Goal: Task Accomplishment & Management: Manage account settings

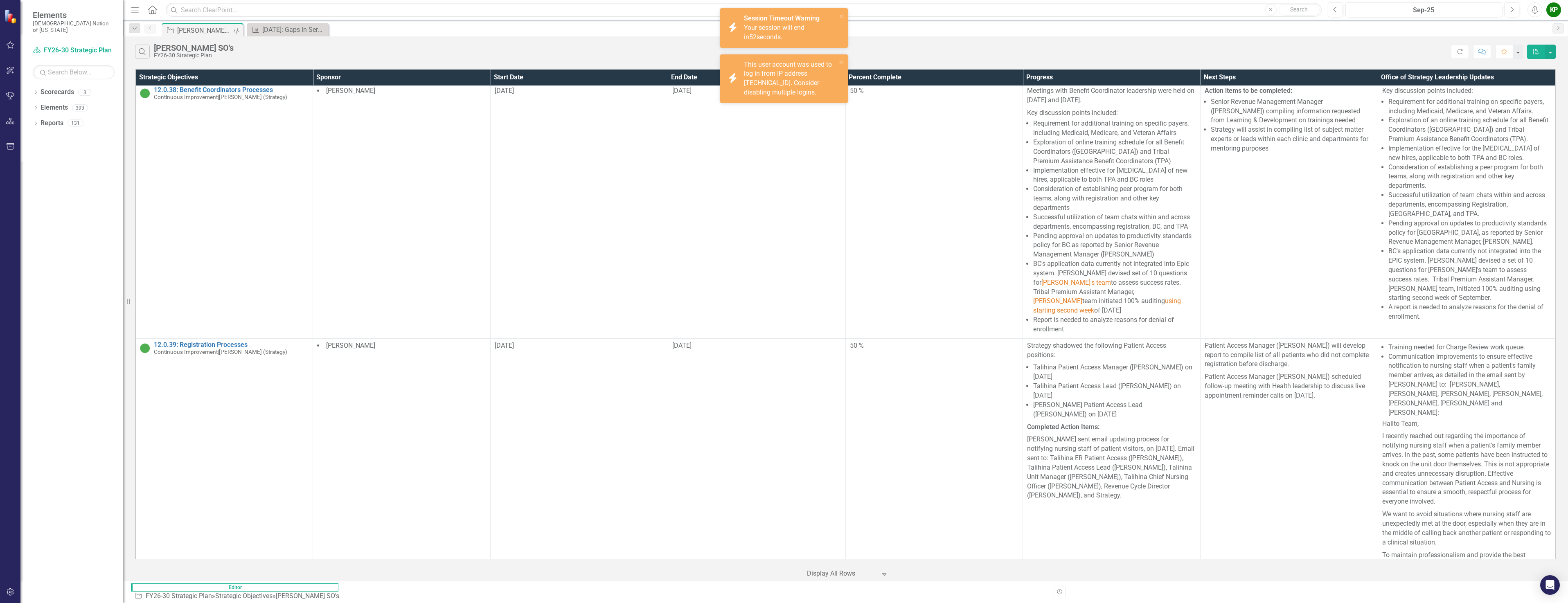
scroll to position [2169, 0]
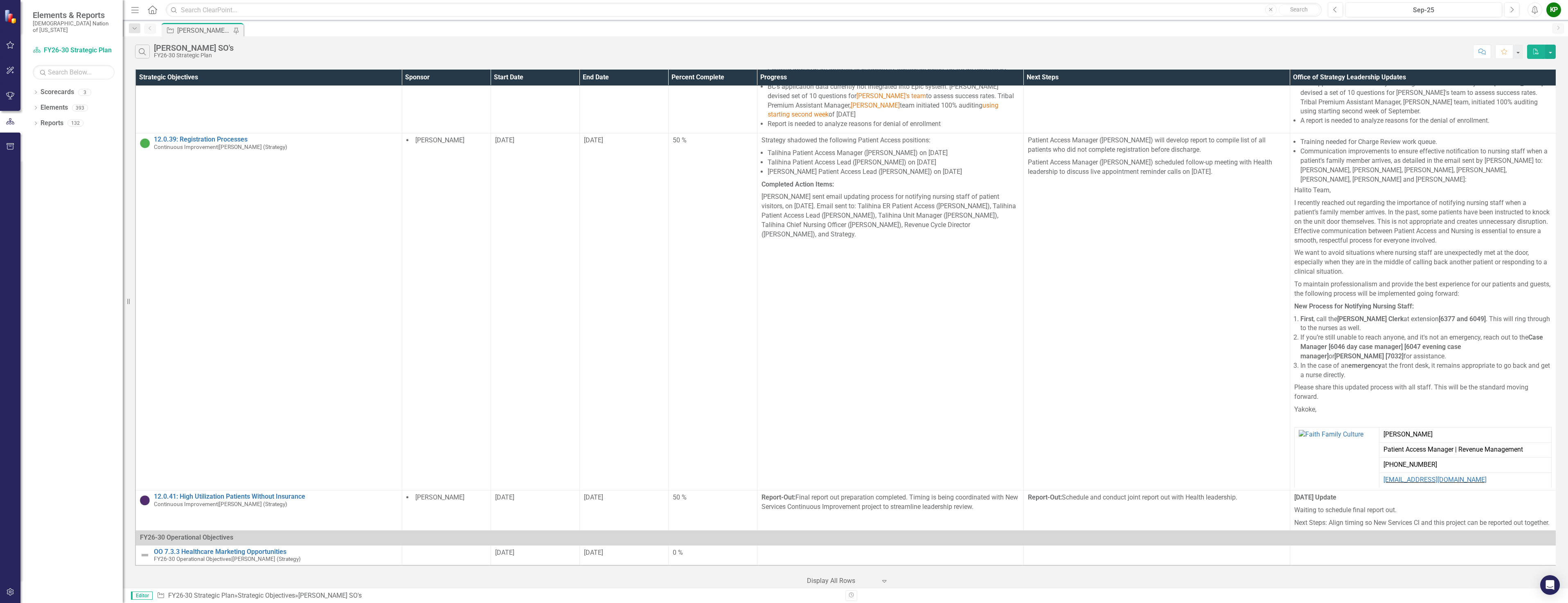
scroll to position [2210, 0]
click at [851, 109] on span "[PERSON_NAME]" at bounding box center [876, 105] width 49 height 8
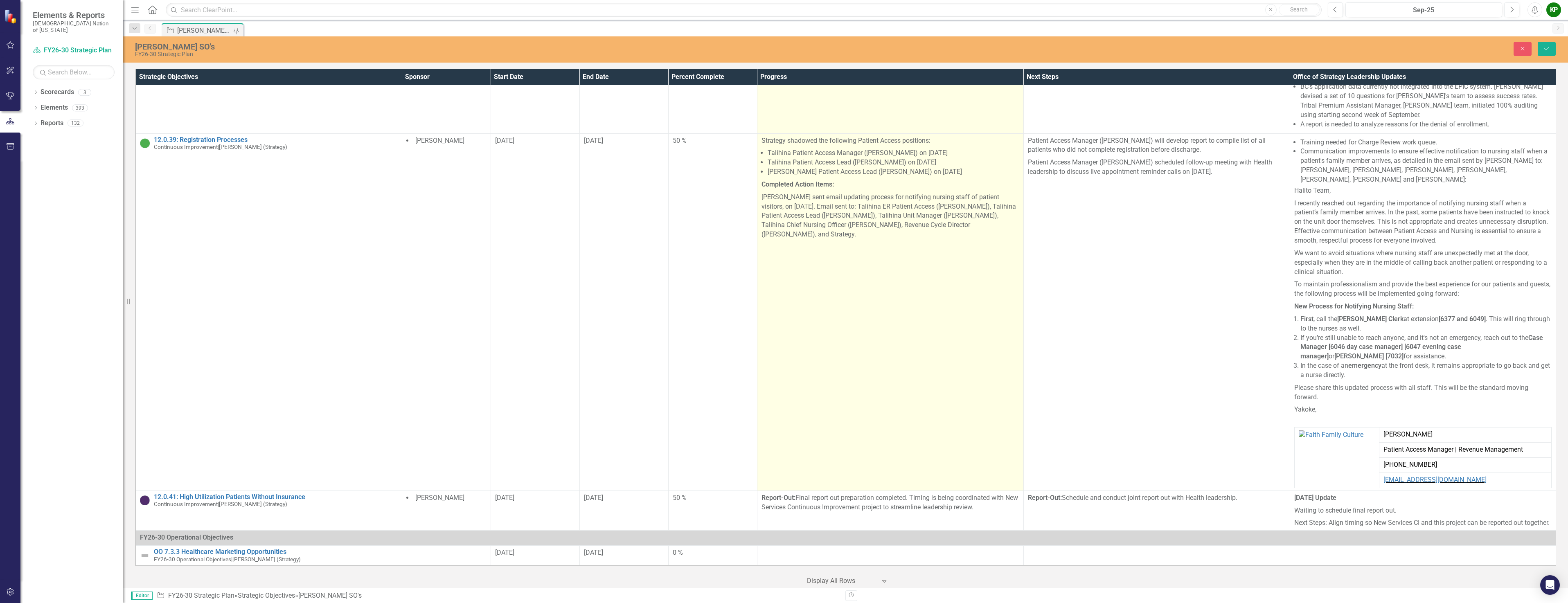
scroll to position [2399, 0]
type textarea "<p>Meetings with Benefit Coordinator leadership were held on [DATE] and [DATE].…"
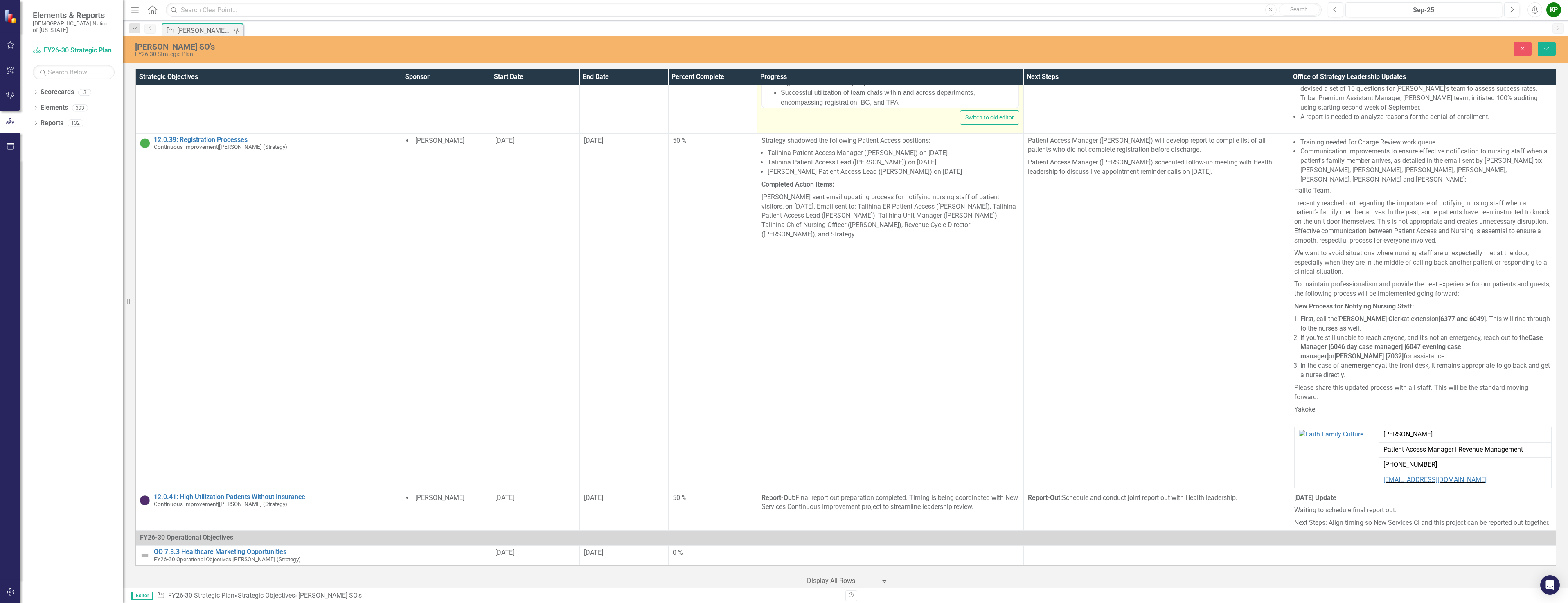
click at [904, 72] on li "Consideration of establishing peer program for both teams, along with registrat…" at bounding box center [898, 78] width 236 height 20
drag, startPoint x: 883, startPoint y: 75, endPoint x: 859, endPoint y: 75, distance: 24.0
click at [947, 75] on span "[PERSON_NAME]" at bounding box center [974, 74] width 54 height 7
drag, startPoint x: 859, startPoint y: 73, endPoint x: 881, endPoint y: 73, distance: 22.0
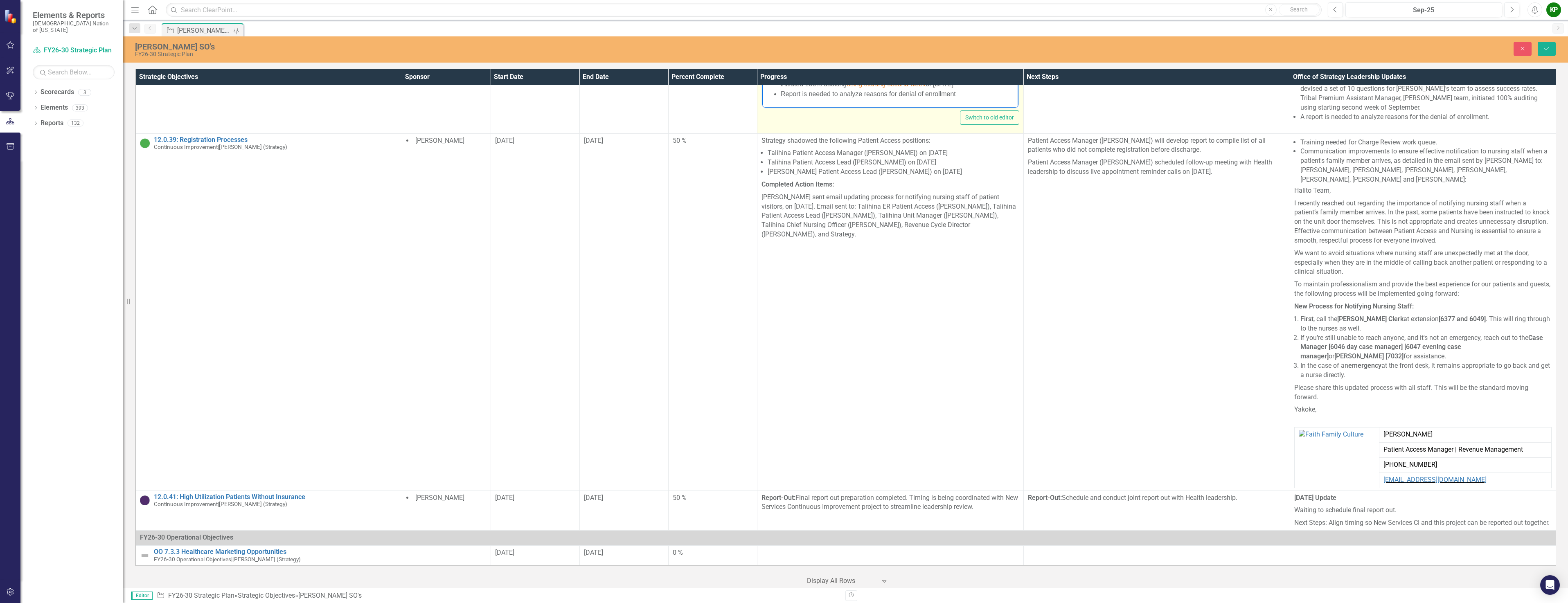
click at [947, 73] on span "[PERSON_NAME]" at bounding box center [974, 74] width 54 height 7
drag, startPoint x: 966, startPoint y: 64, endPoint x: 839, endPoint y: 73, distance: 127.3
click at [839, 73] on li "BC's application data currently not integrated into Epic system. [PERSON_NAME] …" at bounding box center [898, 75] width 236 height 49
drag, startPoint x: 854, startPoint y: 77, endPoint x: 817, endPoint y: 73, distance: 37.2
click at [817, 73] on li "BC's application data currently not integrated into Epic system. [PERSON_NAME] …" at bounding box center [898, 69] width 236 height 39
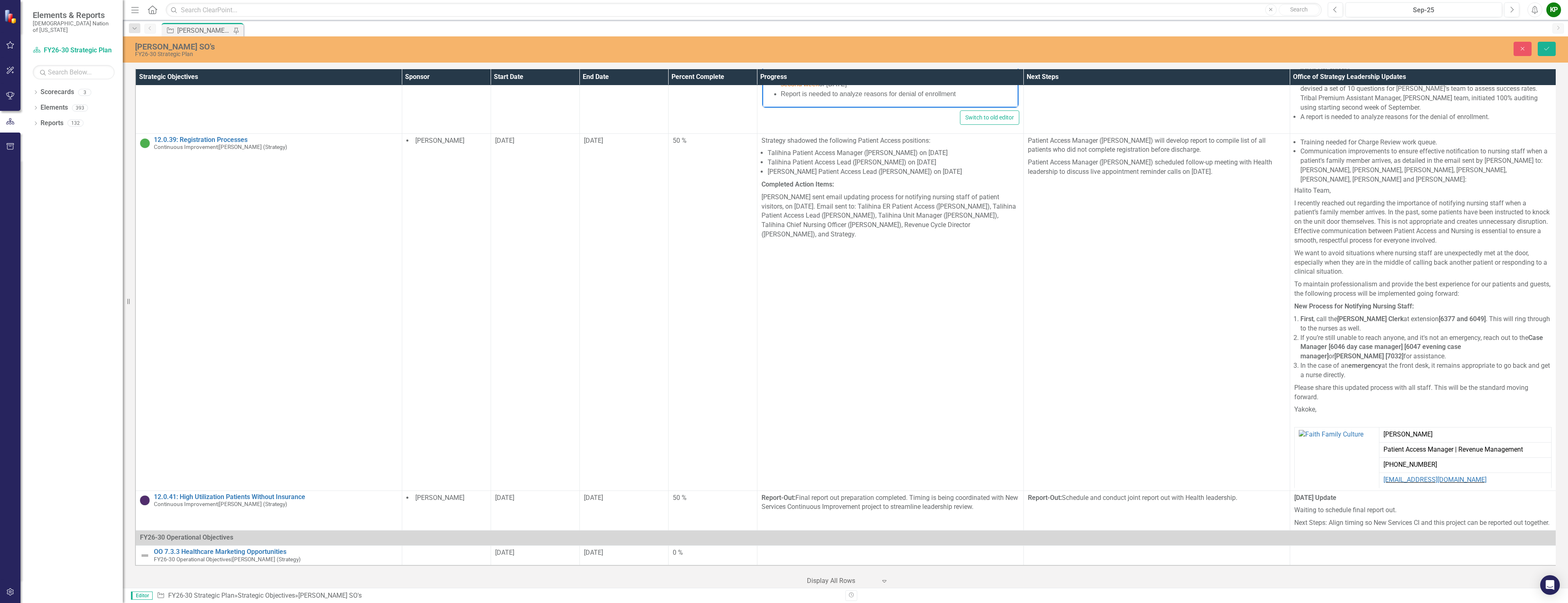
drag, startPoint x: 841, startPoint y: 73, endPoint x: 816, endPoint y: 73, distance: 25.0
click at [816, 73] on li "BC's application data currently not integrated into Epic system. [PERSON_NAME] …" at bounding box center [898, 69] width 236 height 39
click at [915, 74] on li "BC's application data currently not integrated into Epic system. [PERSON_NAME] …" at bounding box center [898, 69] width 236 height 39
click at [957, 74] on li "BC's application data currently not integrated into Epic system. [PERSON_NAME] …" at bounding box center [898, 69] width 236 height 39
drag, startPoint x: 957, startPoint y: 74, endPoint x: 973, endPoint y: 73, distance: 16.0
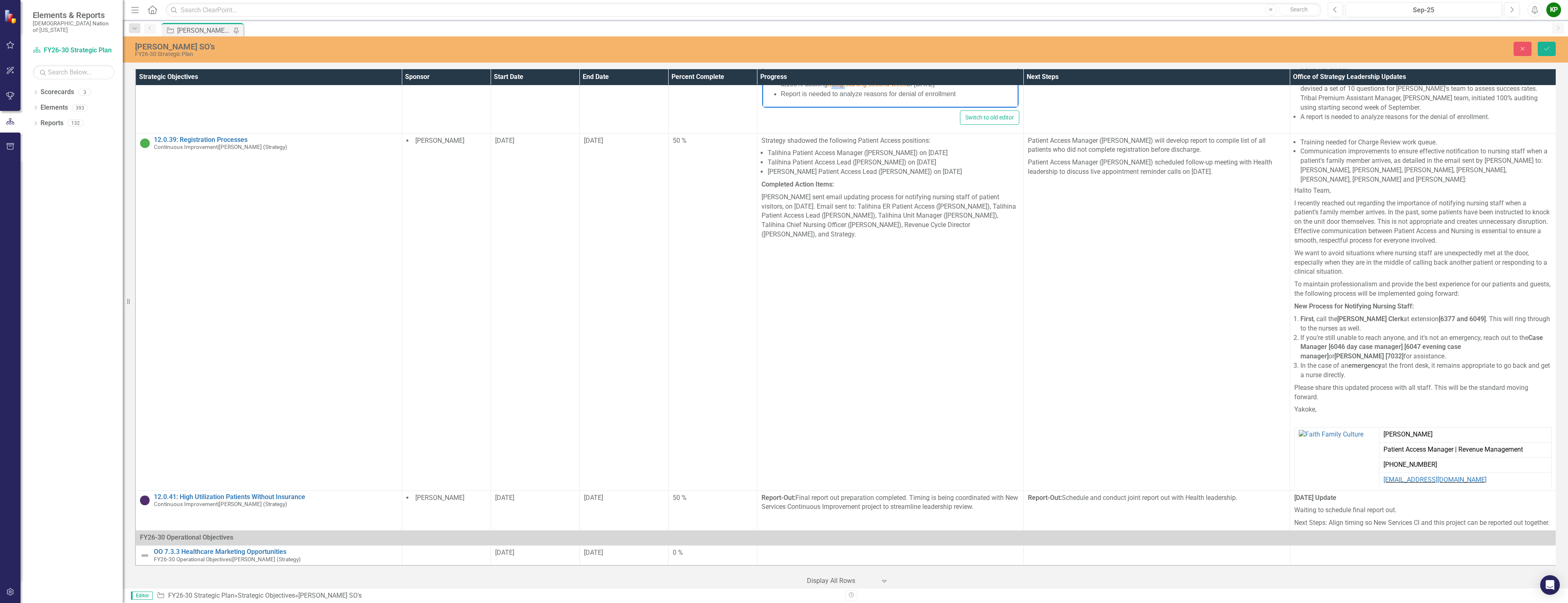
click at [907, 81] on span "using starting second week" at bounding box center [866, 84] width 79 height 7
click at [889, 81] on span "starting second week" at bounding box center [858, 84] width 62 height 7
click at [890, 82] on li "BC's application data currently not integrated into Epic system. [PERSON_NAME] …" at bounding box center [898, 69] width 236 height 39
drag, startPoint x: 980, startPoint y: 73, endPoint x: 998, endPoint y: 82, distance: 20.1
click at [998, 82] on li "BC's application data currently not integrated into Epic system. [PERSON_NAME] …" at bounding box center [898, 69] width 236 height 39
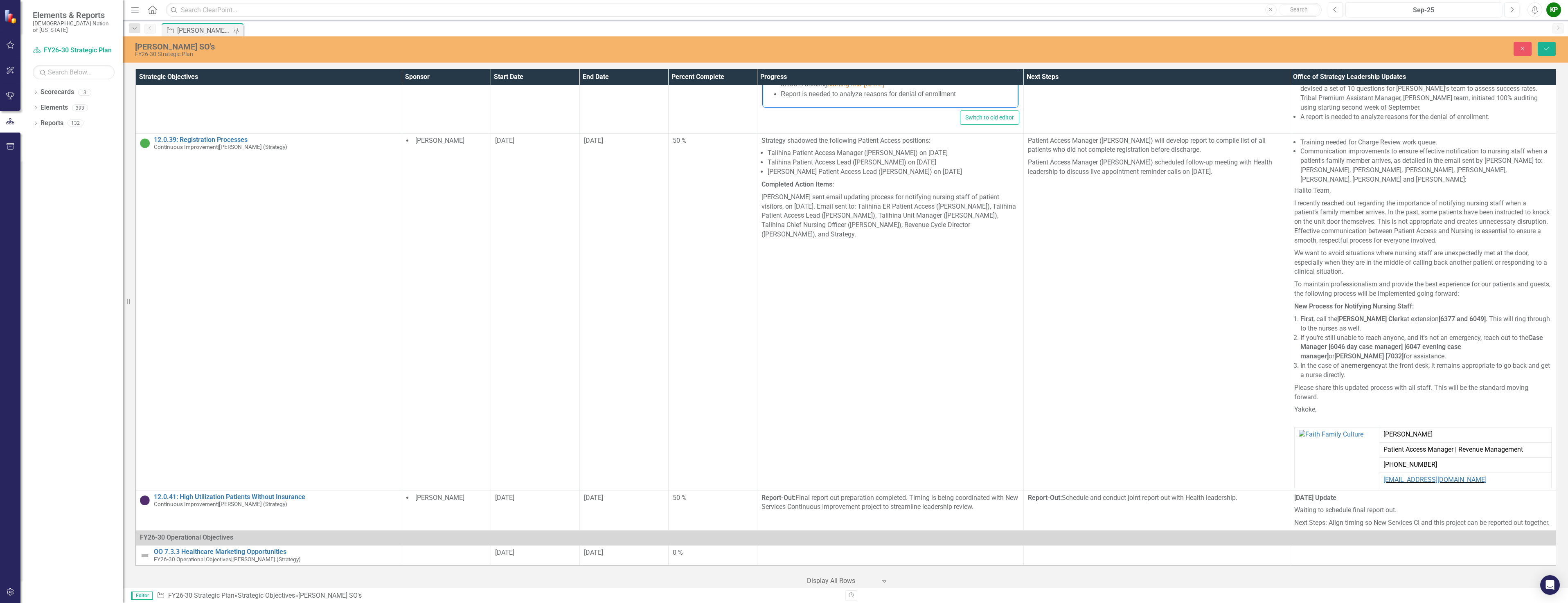
drag, startPoint x: 957, startPoint y: 76, endPoint x: 985, endPoint y: 85, distance: 29.4
click at [985, 85] on li "BC's application data currently not integrated into Epic system. [PERSON_NAME] …" at bounding box center [898, 69] width 236 height 39
click at [970, 326] on icon "Background color Black" at bounding box center [968, 327] width 10 height 10
click at [955, 327] on span "Text color Black" at bounding box center [958, 327] width 7 height 12
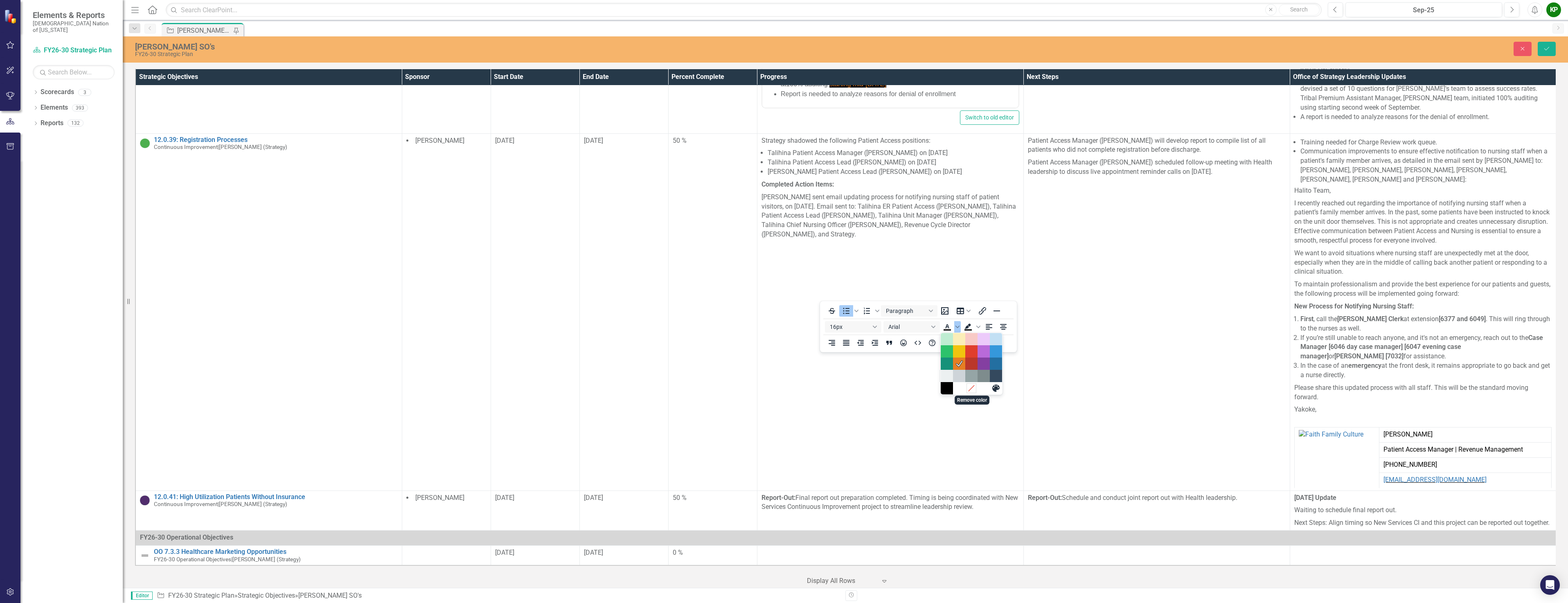
click at [973, 389] on icon "Remove color" at bounding box center [971, 388] width 8 height 8
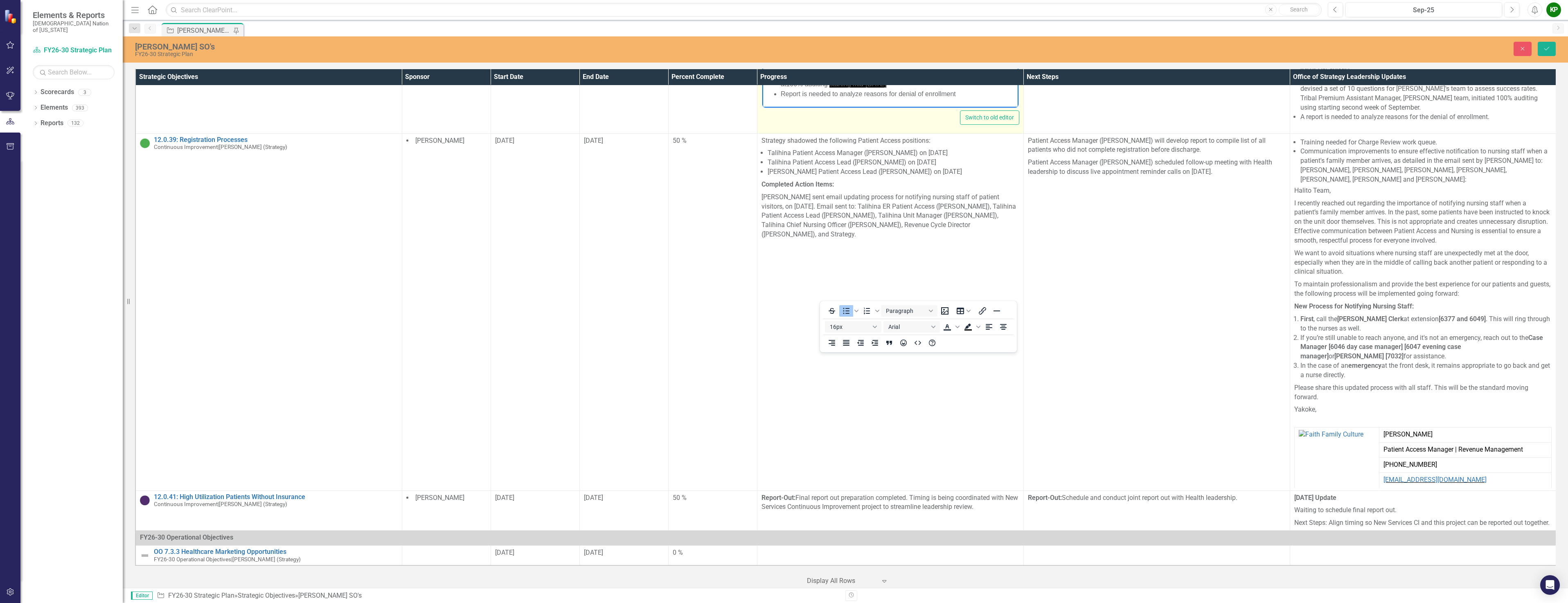
click at [951, 60] on li "BC's application data currently not integrated into Epic system. [PERSON_NAME] …" at bounding box center [898, 69] width 236 height 39
click at [944, 97] on li "Report is needed to analyze reasons for denial of enrollment" at bounding box center [898, 94] width 236 height 10
click at [967, 329] on icon "Background color Black" at bounding box center [968, 326] width 7 height 5
click at [975, 325] on span "Background color Black" at bounding box center [968, 327] width 14 height 12
click at [977, 325] on icon "Background color Black" at bounding box center [979, 327] width 4 height 4
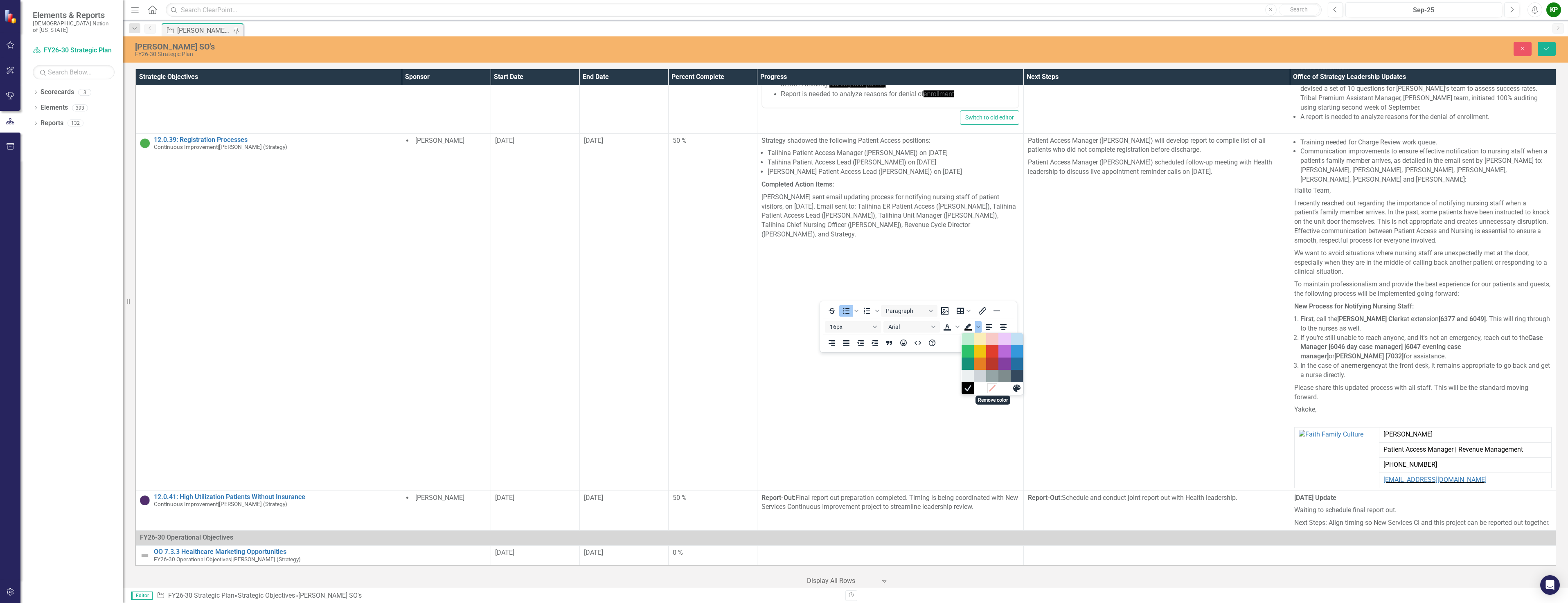
click at [990, 389] on icon "Remove color" at bounding box center [992, 388] width 8 height 8
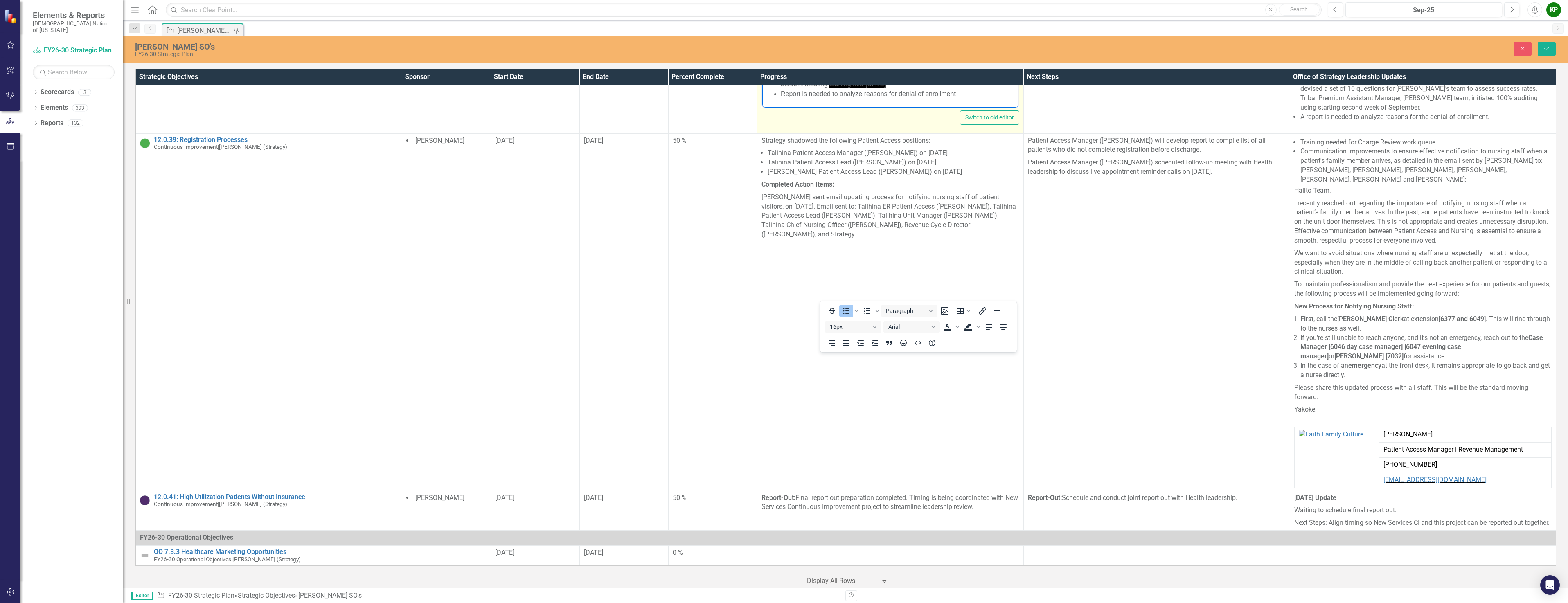
drag, startPoint x: 957, startPoint y: 75, endPoint x: 982, endPoint y: 86, distance: 27.3
click at [982, 86] on li "BC's application data currently not integrated into Epic system. [PERSON_NAME] …" at bounding box center [898, 69] width 236 height 39
click at [972, 328] on icon "Background color" at bounding box center [968, 327] width 10 height 10
click at [976, 328] on span "Background color" at bounding box center [979, 327] width 7 height 12
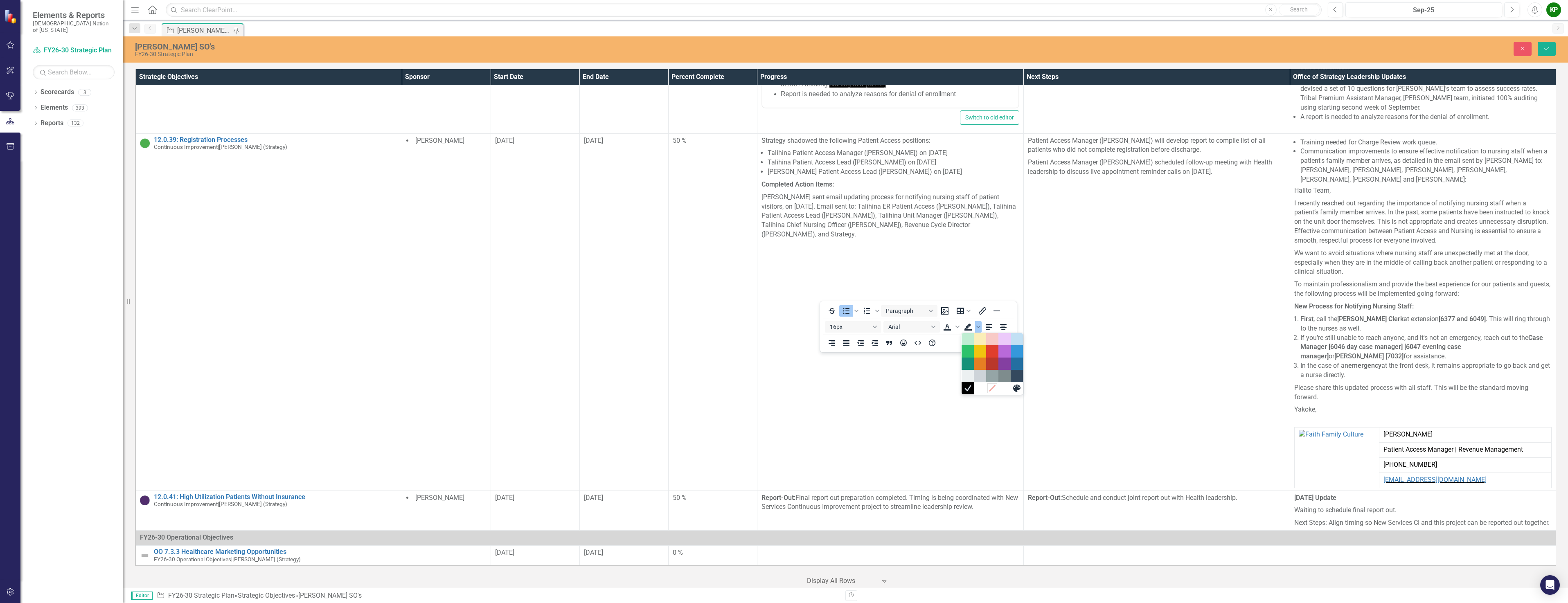
click at [994, 389] on icon "Remove color" at bounding box center [992, 388] width 8 height 8
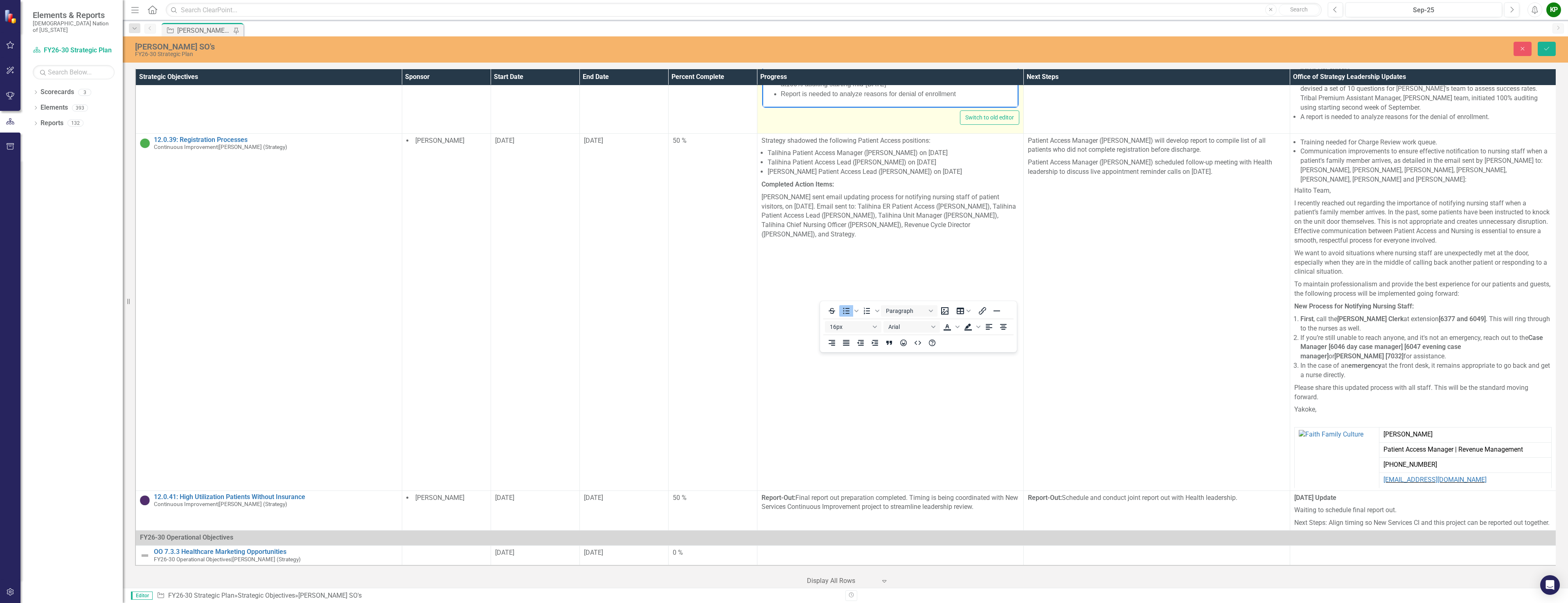
click at [966, 64] on li "BC's application data currently not integrated into Epic system. [PERSON_NAME] …" at bounding box center [898, 69] width 236 height 39
click at [965, 54] on li "BC's application data currently not integrated into Epic system. [PERSON_NAME] …" at bounding box center [898, 69] width 236 height 39
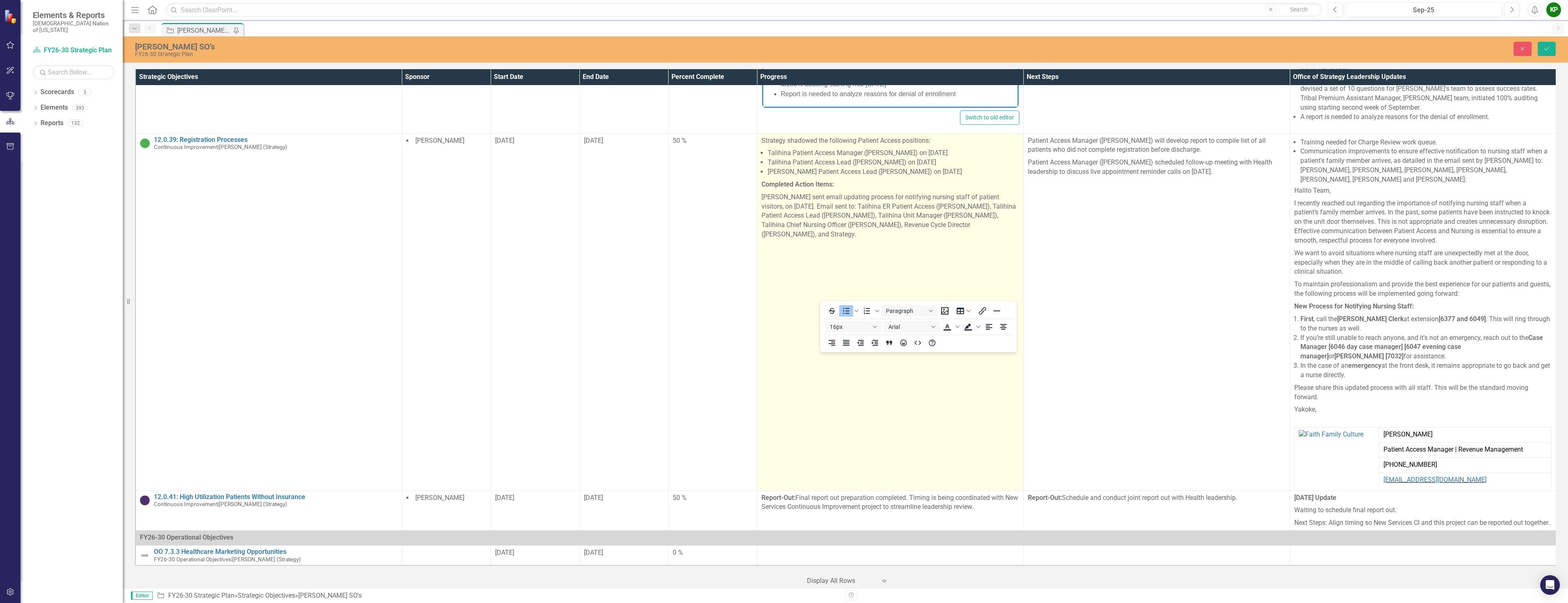
scroll to position [2211, 0]
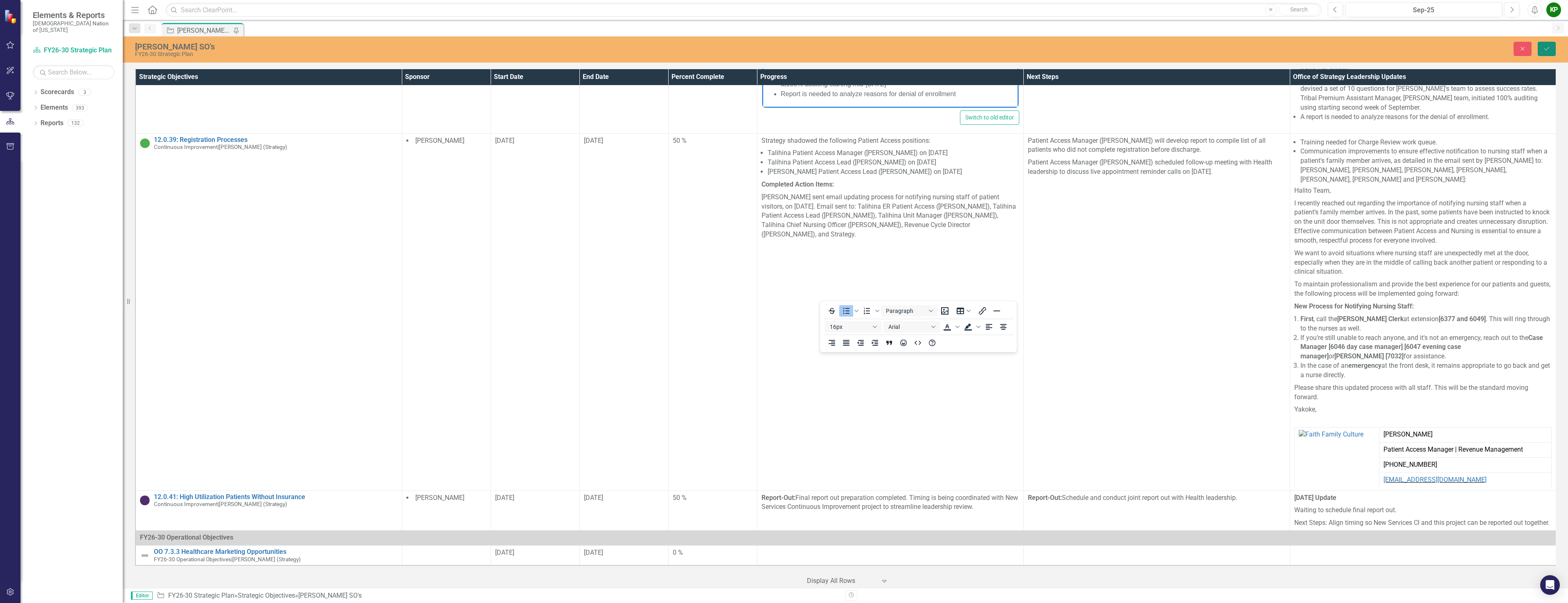
click at [1544, 49] on icon "Save" at bounding box center [1547, 49] width 8 height 5
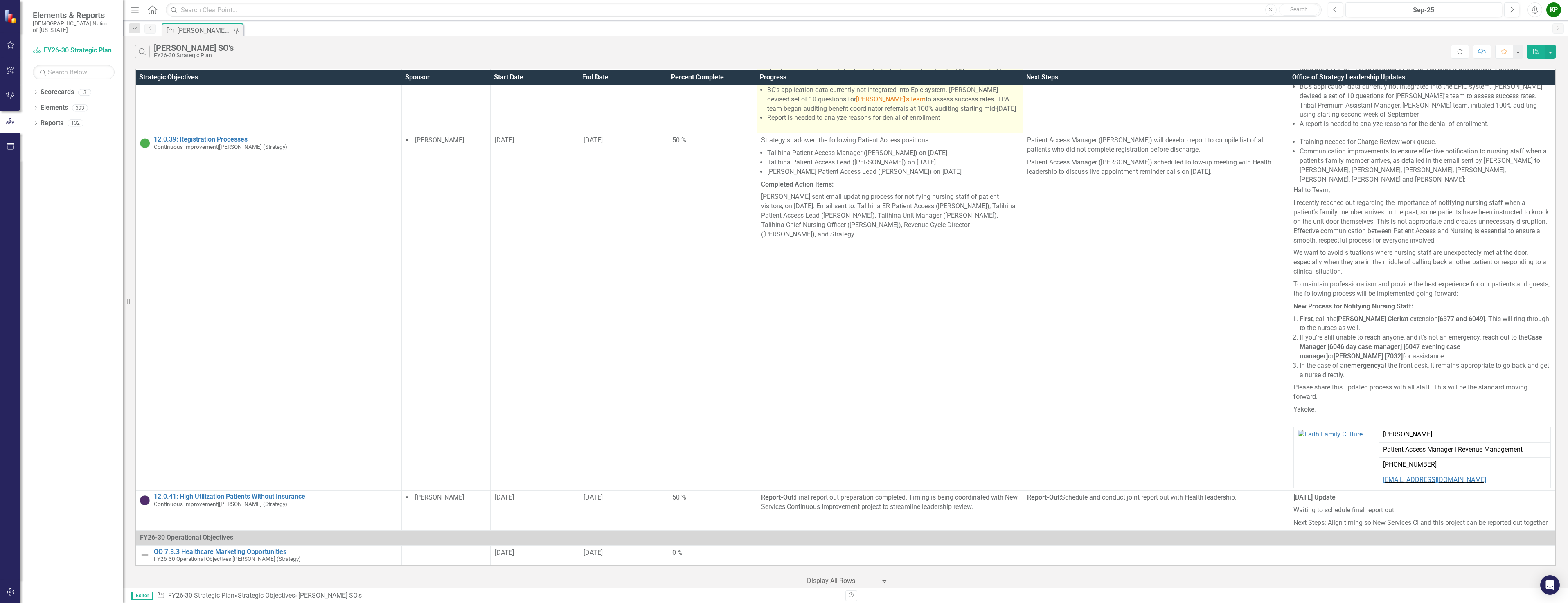
scroll to position [2239, 0]
click at [948, 114] on li "BC's application data currently not integrated into Epic system. [PERSON_NAME] …" at bounding box center [893, 99] width 252 height 28
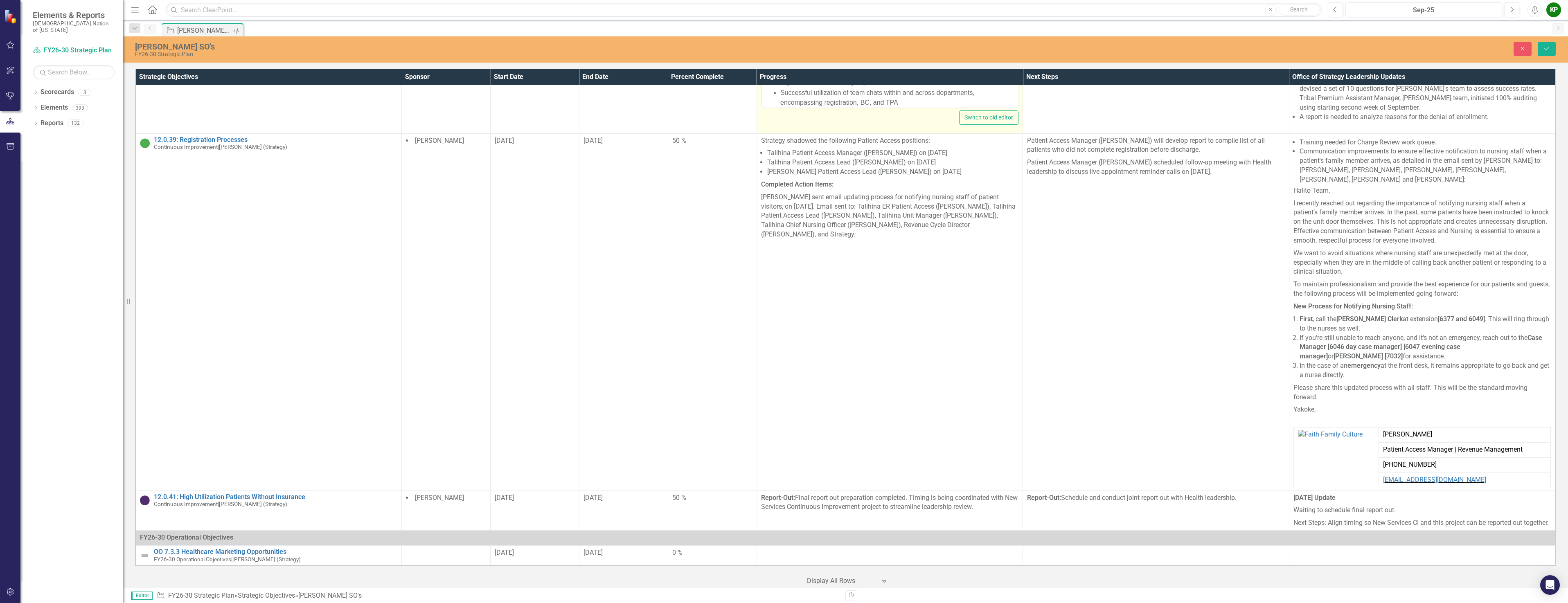
scroll to position [0, 0]
drag, startPoint x: 1709, startPoint y: 196, endPoint x: 926, endPoint y: 72, distance: 792.8
click at [926, 72] on li "Consideration of establishing peer program for both teams, along with registrat…" at bounding box center [898, 78] width 236 height 20
click at [964, 54] on li "BC's application data currently not integrated into Epic system. [PERSON_NAME] …" at bounding box center [898, 69] width 236 height 39
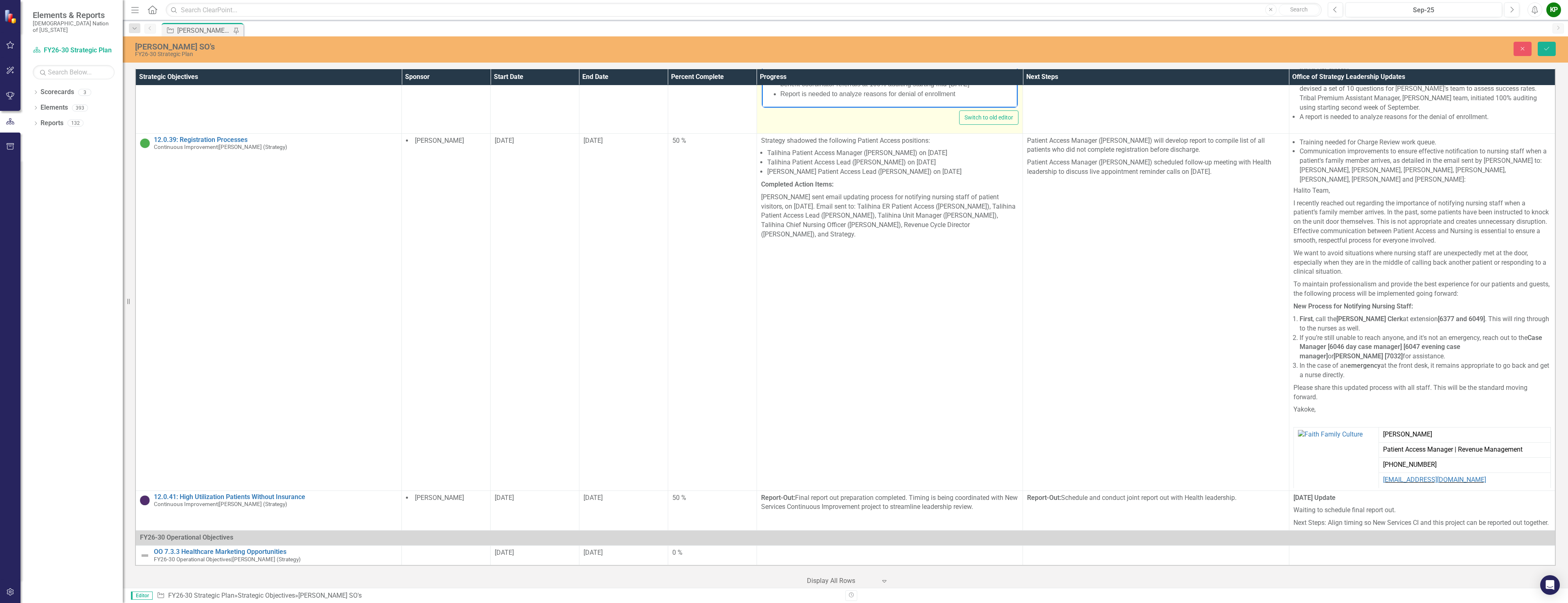
drag, startPoint x: 816, startPoint y: 73, endPoint x: 790, endPoint y: 73, distance: 26.0
click at [790, 73] on span "[PERSON_NAME]'s team" at bounding box center [825, 74] width 75 height 7
drag, startPoint x: 830, startPoint y: 75, endPoint x: 786, endPoint y: 75, distance: 44.0
click at [786, 75] on li "BC's application data currently not integrated into Epic system. Senior Revenue…" at bounding box center [898, 69] width 236 height 39
drag, startPoint x: 818, startPoint y: 77, endPoint x: 813, endPoint y: 73, distance: 6.4
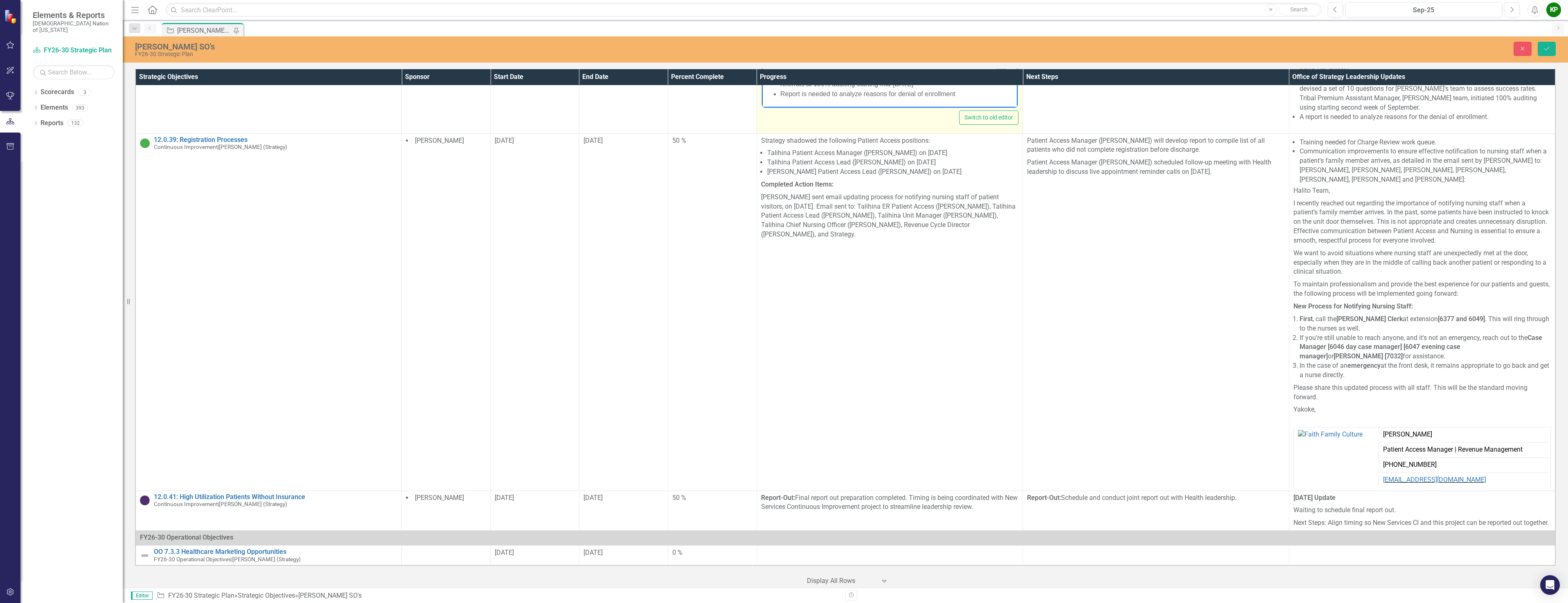
click at [813, 73] on span "the TPA team" at bounding box center [892, 69] width 225 height 16
drag, startPoint x: 831, startPoint y: 75, endPoint x: 790, endPoint y: 75, distance: 41.0
click at [790, 75] on li "BC's application data currently not integrated into Epic system. Senior Revenue…" at bounding box center [898, 69] width 236 height 39
click at [947, 136] on icon "Text color Black" at bounding box center [944, 135] width 10 height 10
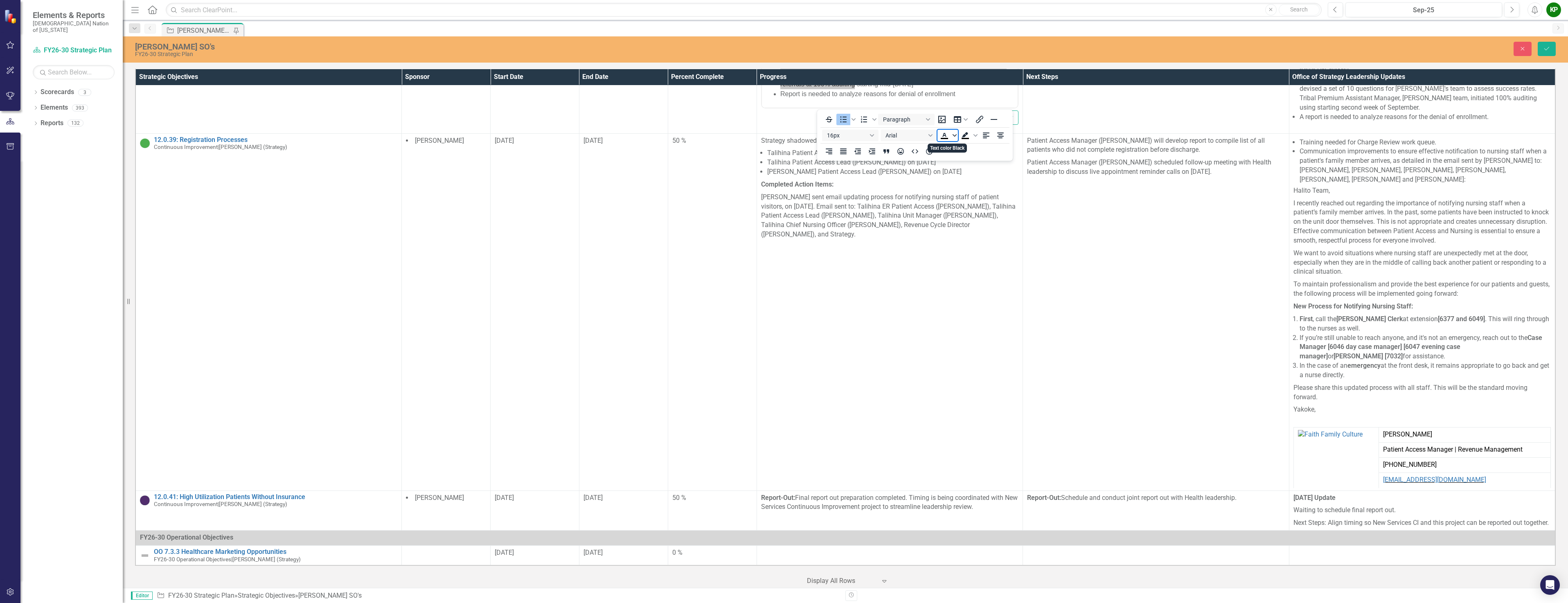
click at [953, 132] on span "Text color Black" at bounding box center [955, 135] width 7 height 12
click at [970, 197] on icon "Remove color" at bounding box center [968, 196] width 8 height 8
click at [947, 88] on li "BC's application data currently not integrated into Epic system. Senior Revenue…" at bounding box center [898, 69] width 236 height 39
click at [1553, 51] on button "Save" at bounding box center [1547, 49] width 18 height 14
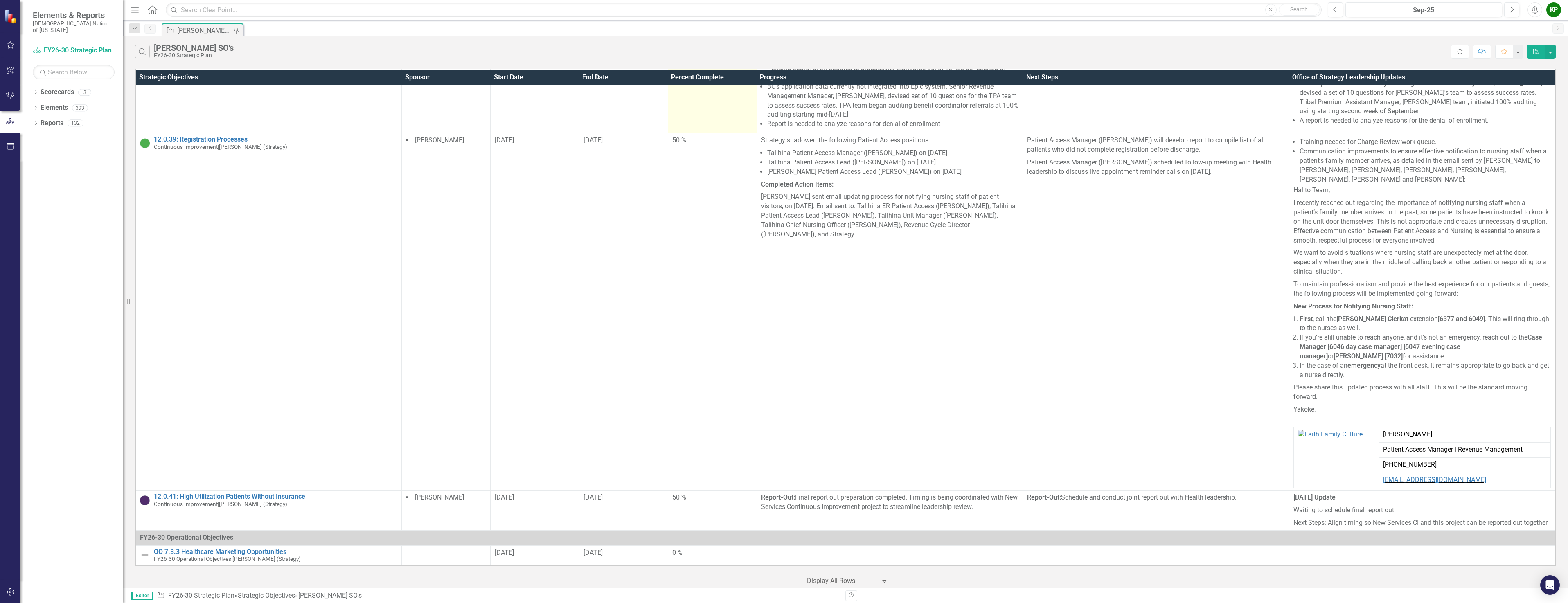
scroll to position [2128, 0]
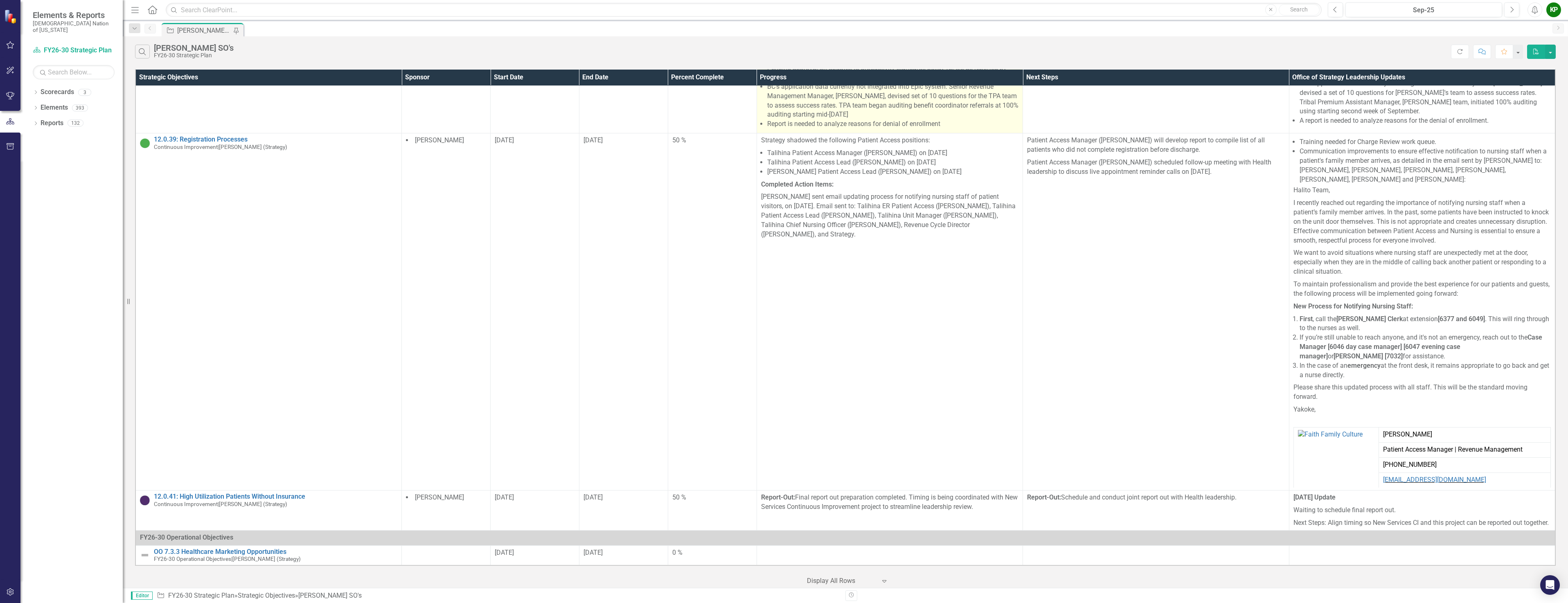
click at [879, 119] on li "BC's application data currently not integrated into Epic system. Senior Revenue…" at bounding box center [893, 101] width 252 height 37
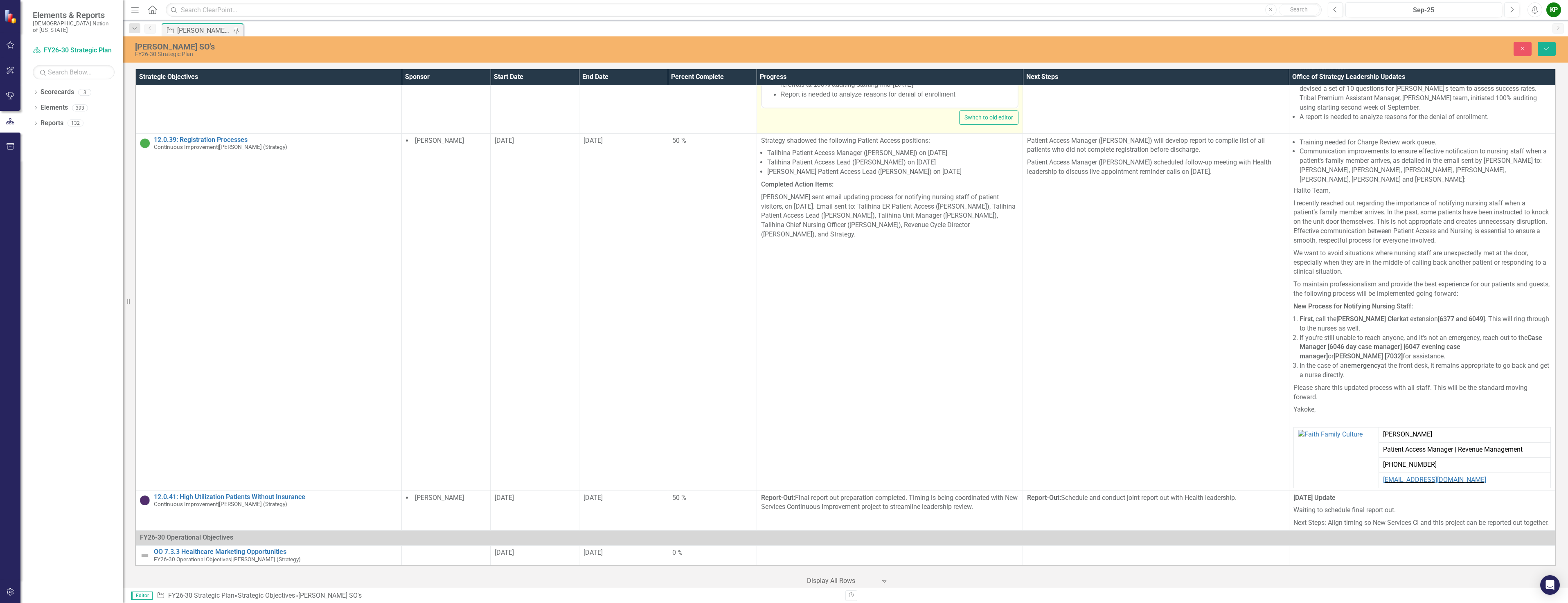
scroll to position [77, 0]
drag, startPoint x: 925, startPoint y: 64, endPoint x: 965, endPoint y: 50, distance: 42.4
click at [965, 50] on li "BC's application data currently not integrated into Epic system. Senior Revenue…" at bounding box center [898, 69] width 236 height 39
click at [1554, 52] on button "Save" at bounding box center [1547, 49] width 18 height 14
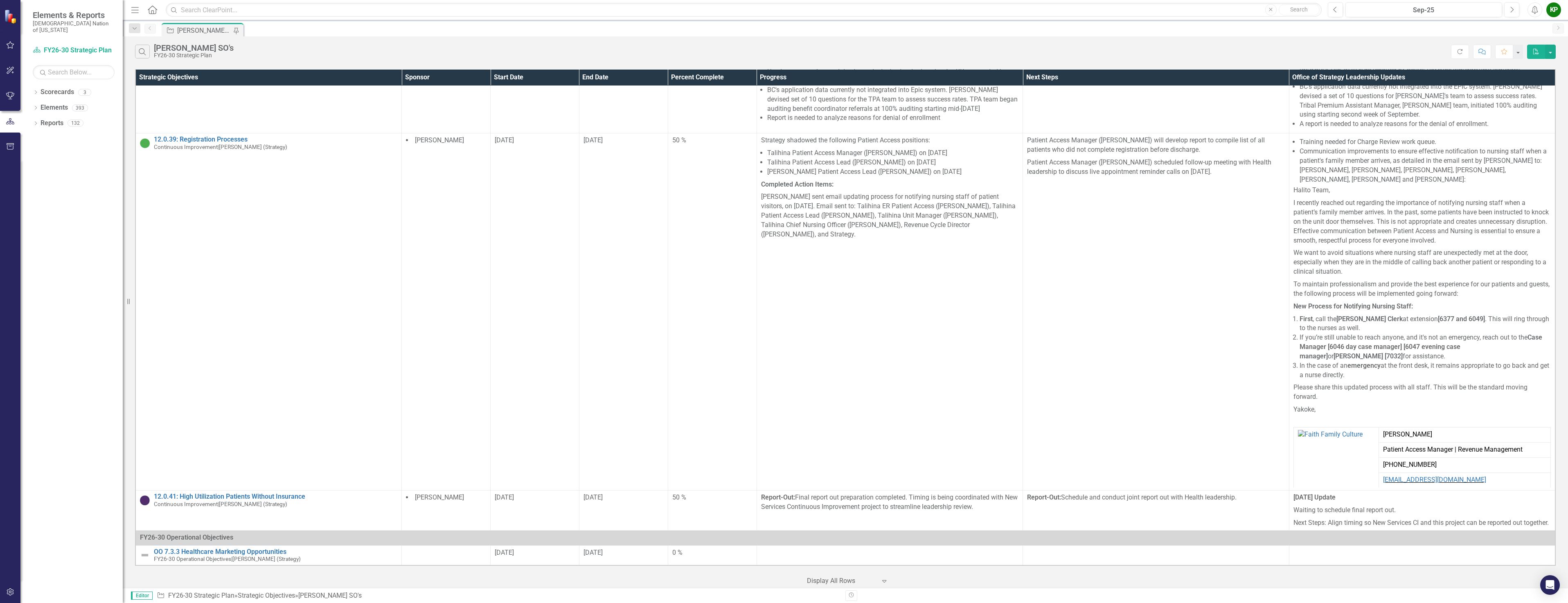
scroll to position [2126, 0]
